Goal: Information Seeking & Learning: Understand process/instructions

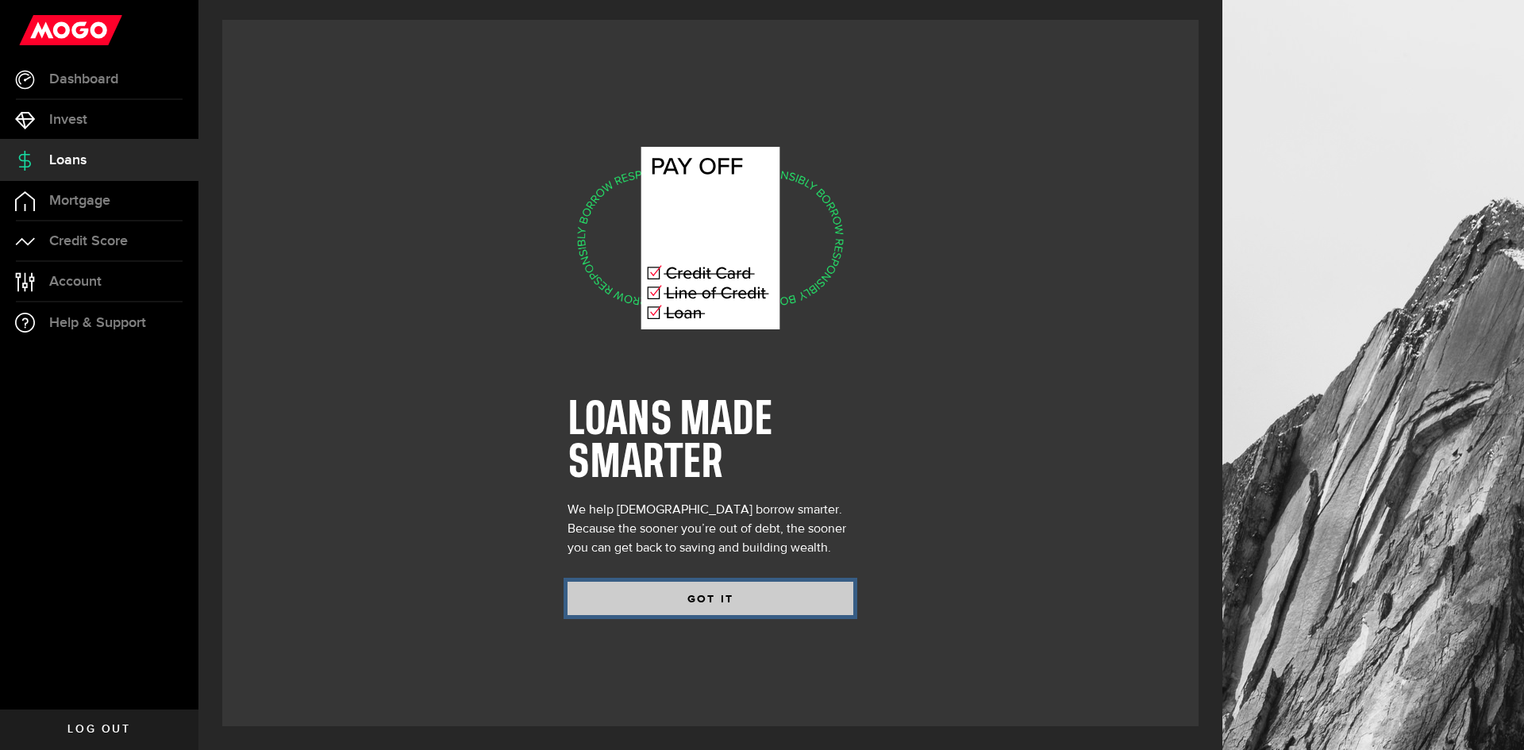
click at [710, 601] on button "GOT IT" at bounding box center [710, 598] width 286 height 33
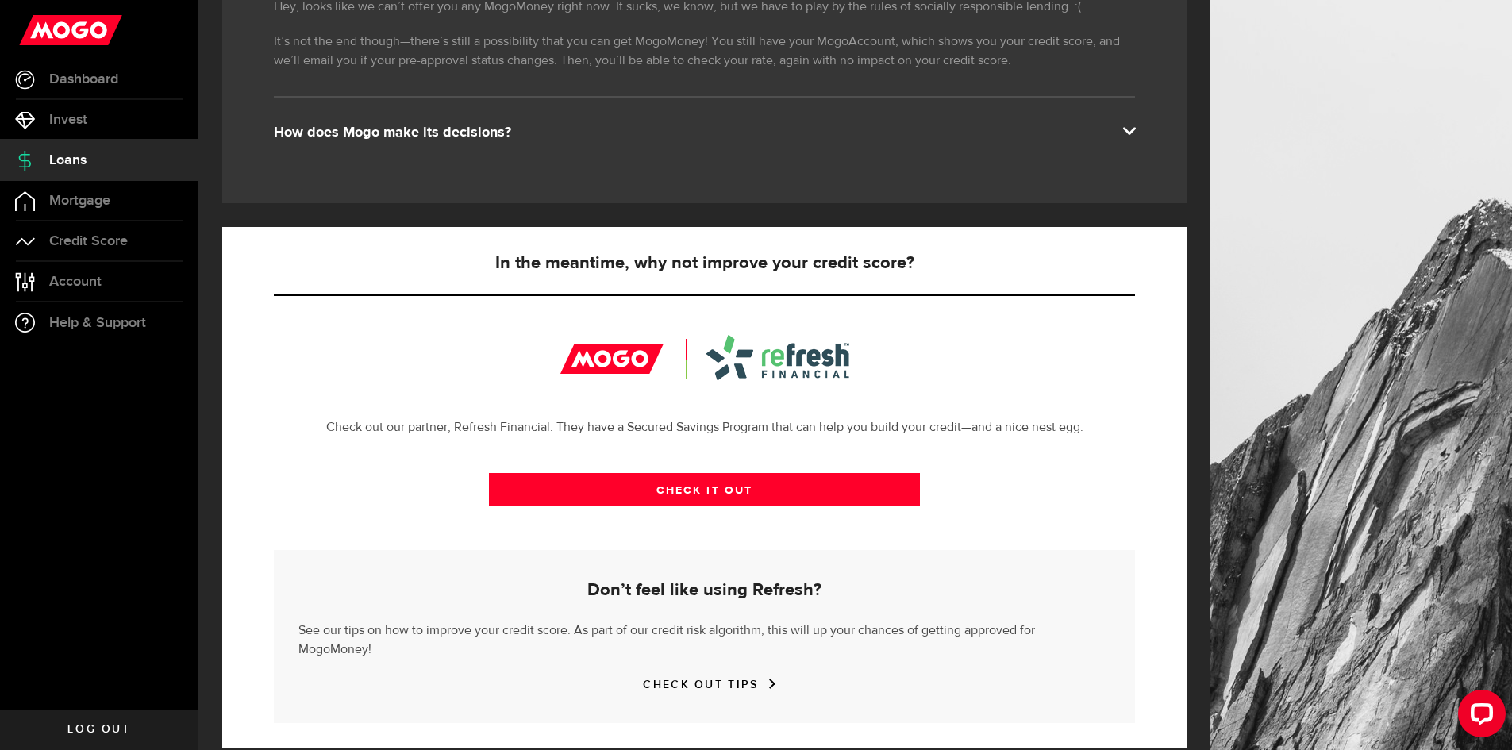
scroll to position [159, 0]
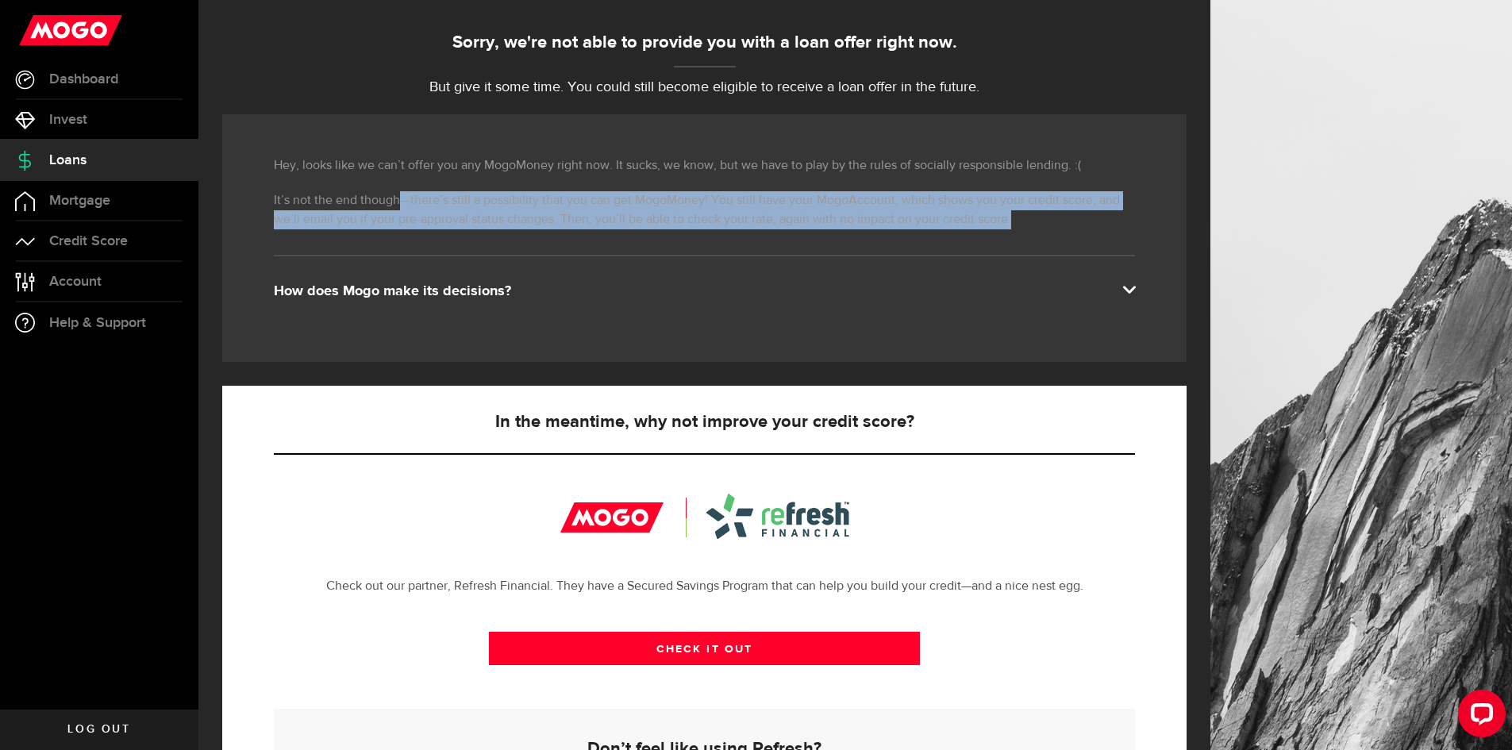
drag, startPoint x: 402, startPoint y: 202, endPoint x: 999, endPoint y: 221, distance: 597.9
click at [999, 221] on p "It’s not the end though—there’s still a possibility that you can get MogoMoney!…" at bounding box center [704, 210] width 861 height 38
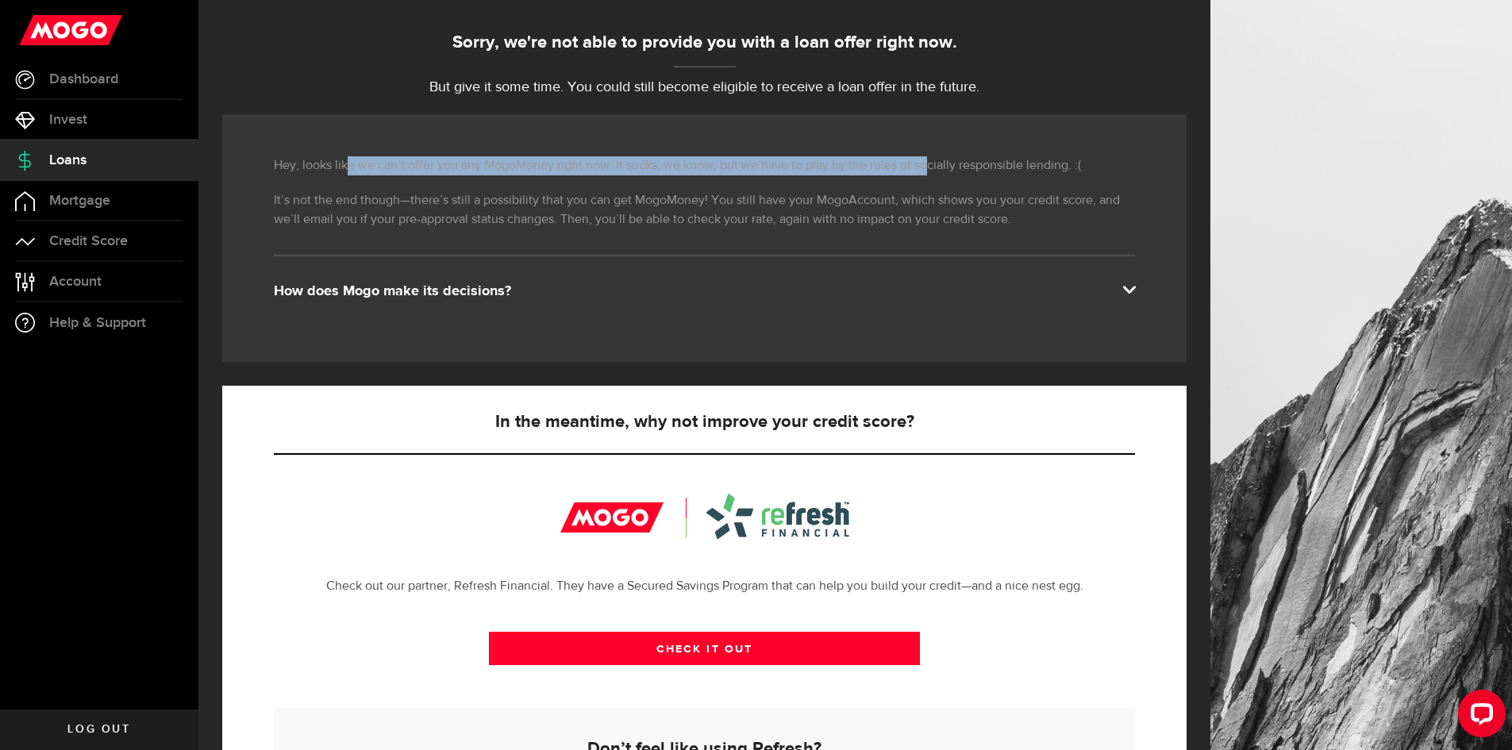
drag, startPoint x: 349, startPoint y: 159, endPoint x: 924, endPoint y: 164, distance: 574.6
click at [924, 164] on p "Hey, looks like we can’t offer you any MogoMoney right now. It sucks, we know, …" at bounding box center [704, 165] width 861 height 19
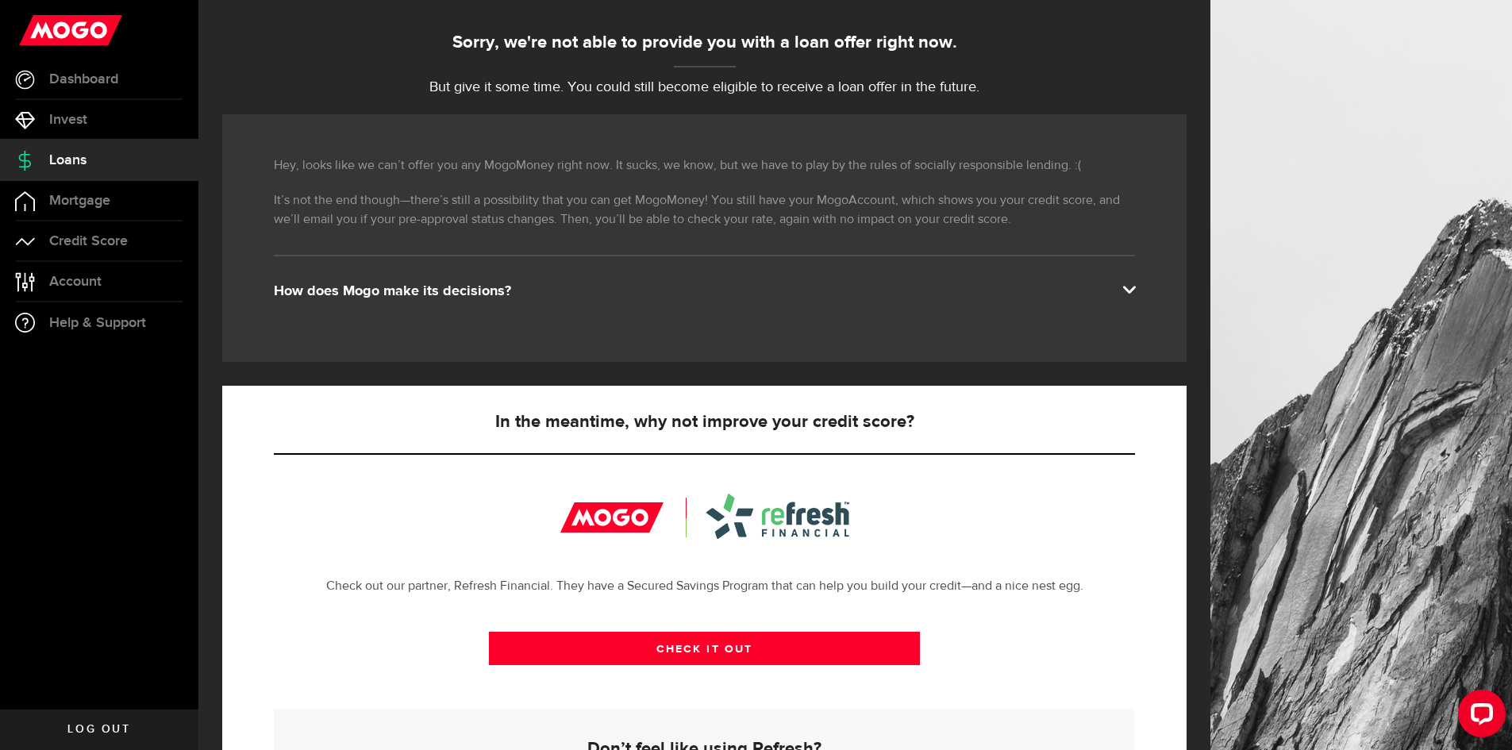
click at [935, 175] on div "Hey, looks like we can’t offer you any MogoMoney right now. It sucks, we know, …" at bounding box center [704, 238] width 964 height 248
click at [798, 293] on div "How does Mogo make its decisions?" at bounding box center [704, 291] width 861 height 19
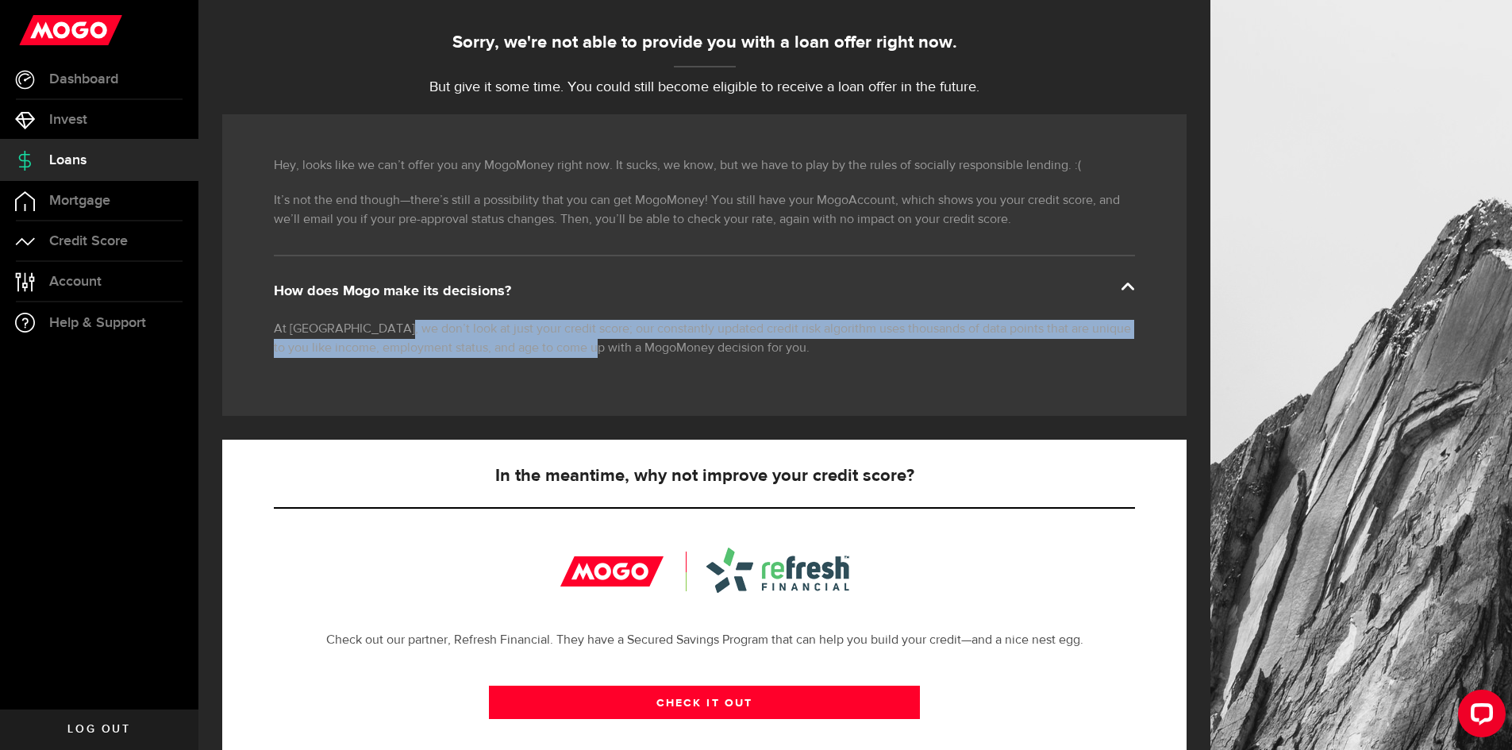
drag, startPoint x: 387, startPoint y: 336, endPoint x: 627, endPoint y: 356, distance: 241.3
click at [623, 355] on p "At [GEOGRAPHIC_DATA], we don’t look at just your credit score; our constantly u…" at bounding box center [704, 339] width 861 height 38
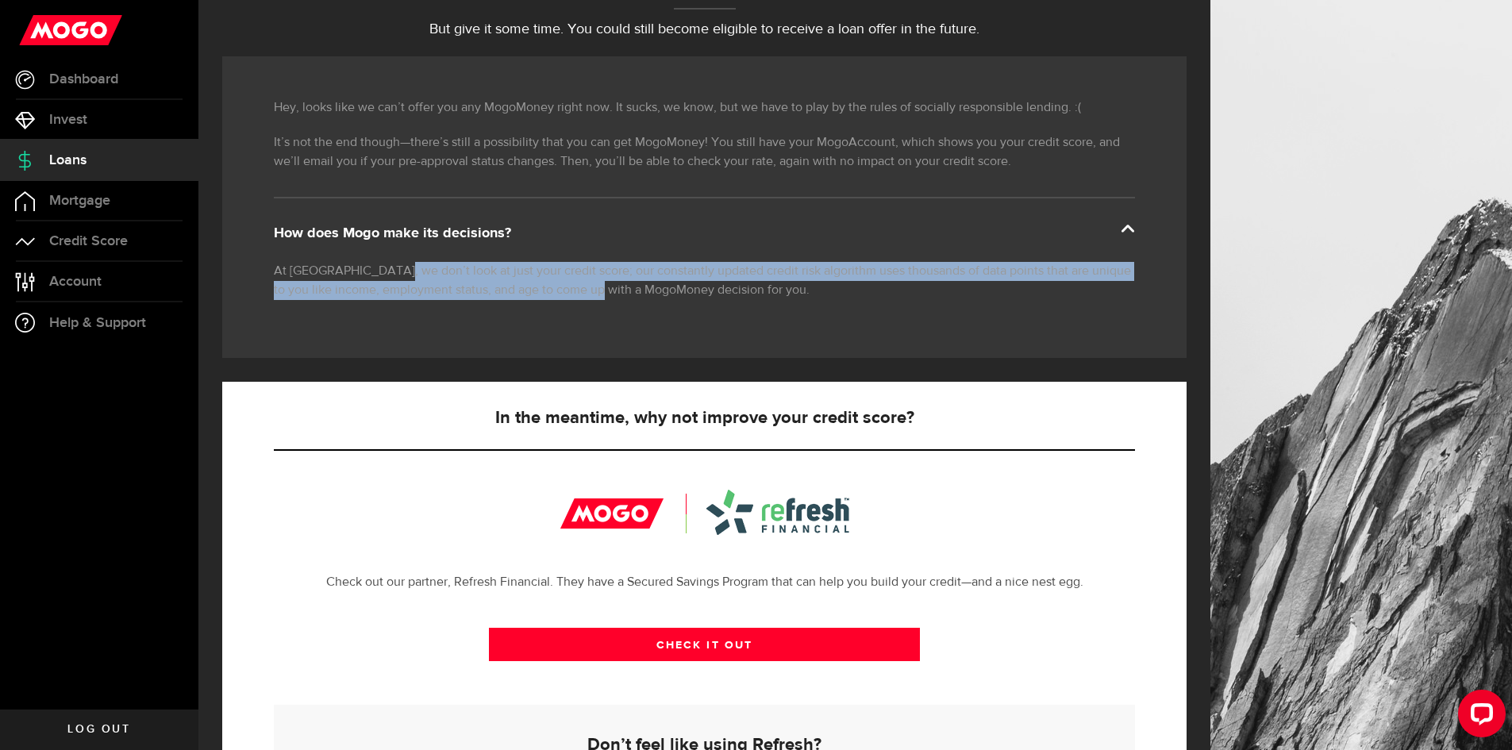
scroll to position [0, 0]
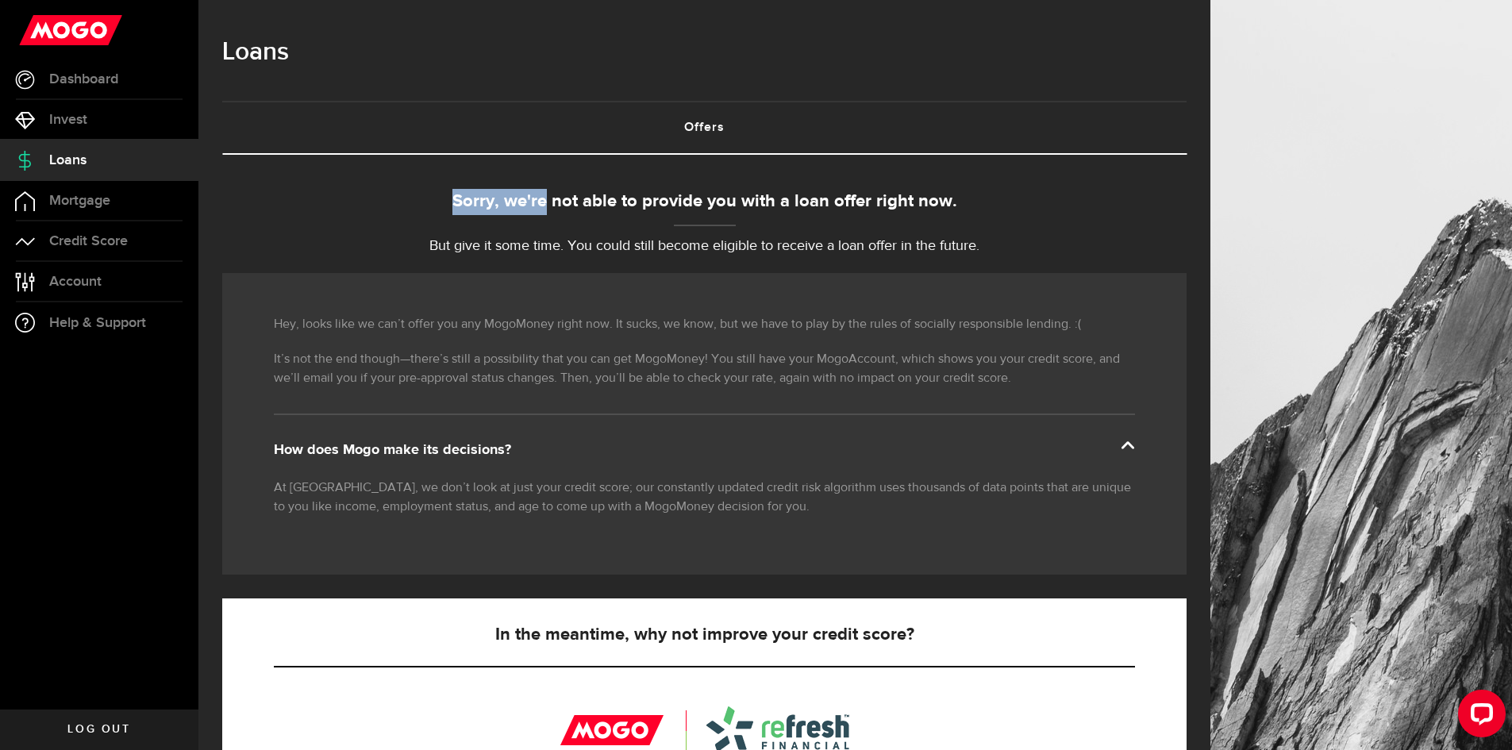
drag, startPoint x: 553, startPoint y: 182, endPoint x: 935, endPoint y: 217, distance: 383.3
click at [936, 217] on div "Borrow responsibly Get your pre-approved offer based on your financial history …" at bounding box center [704, 637] width 964 height 964
